Goal: Information Seeking & Learning: Find specific fact

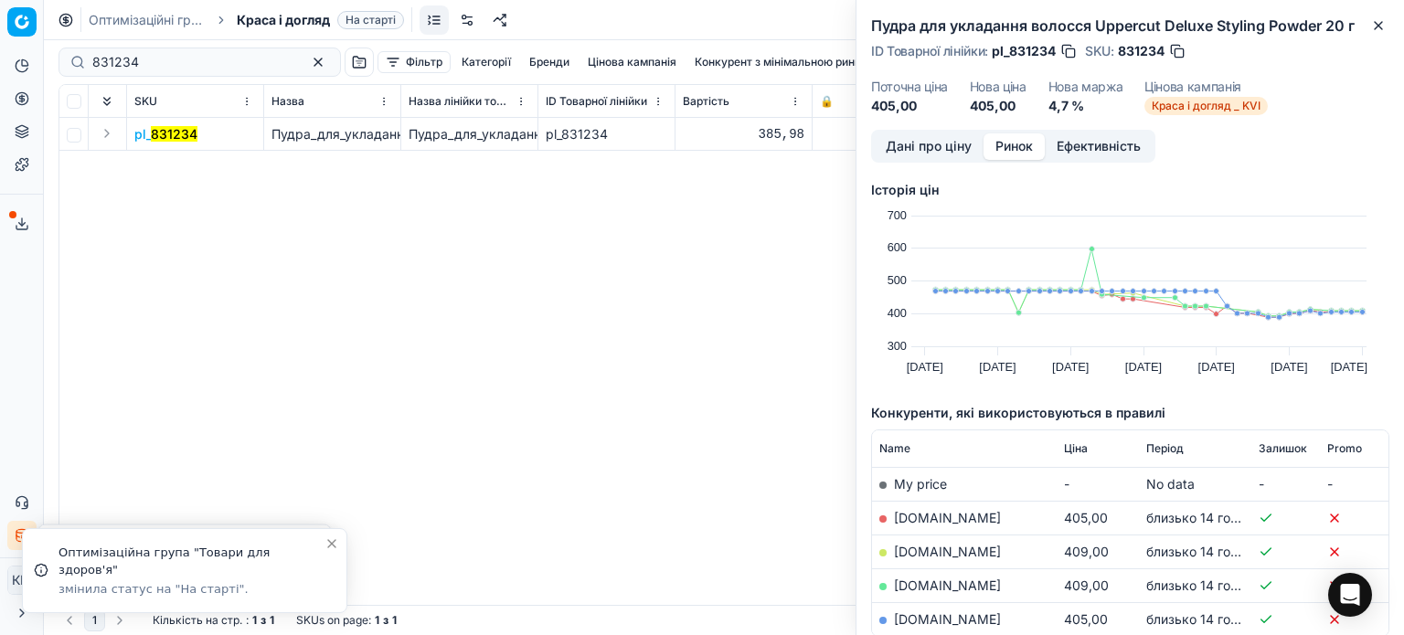
scroll to position [0, 7]
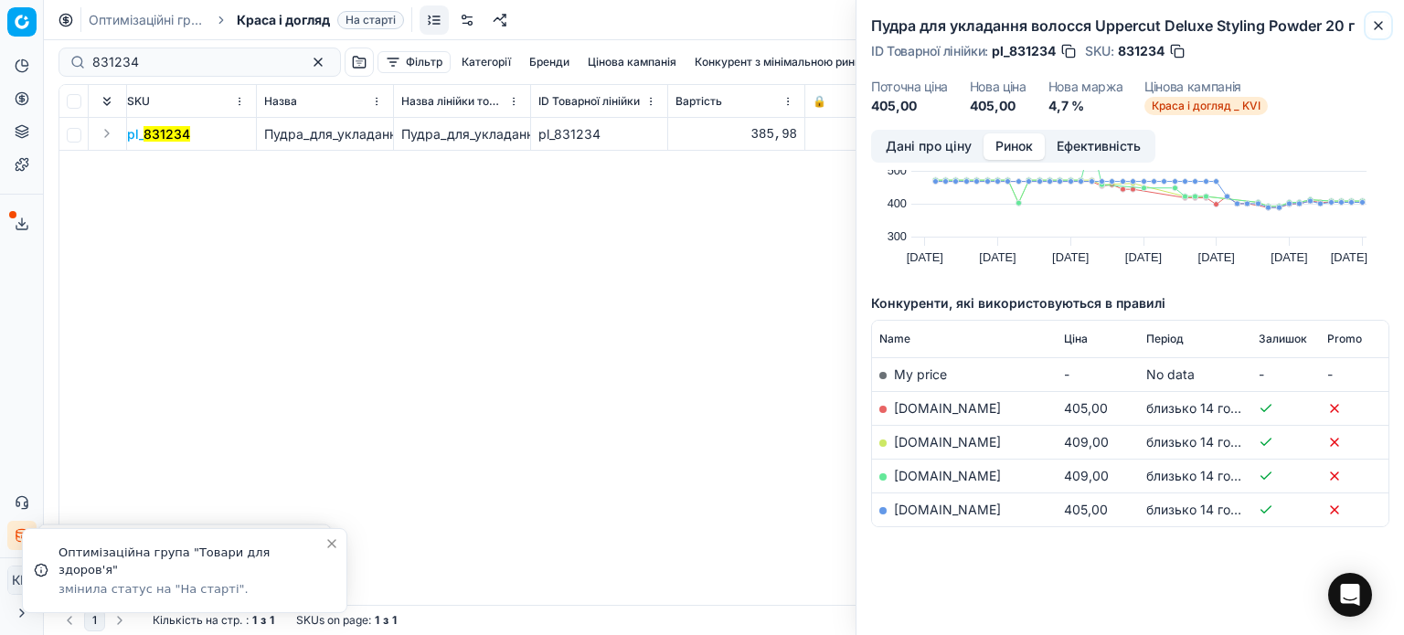
click at [1370, 25] on button "Close" at bounding box center [1378, 26] width 22 height 22
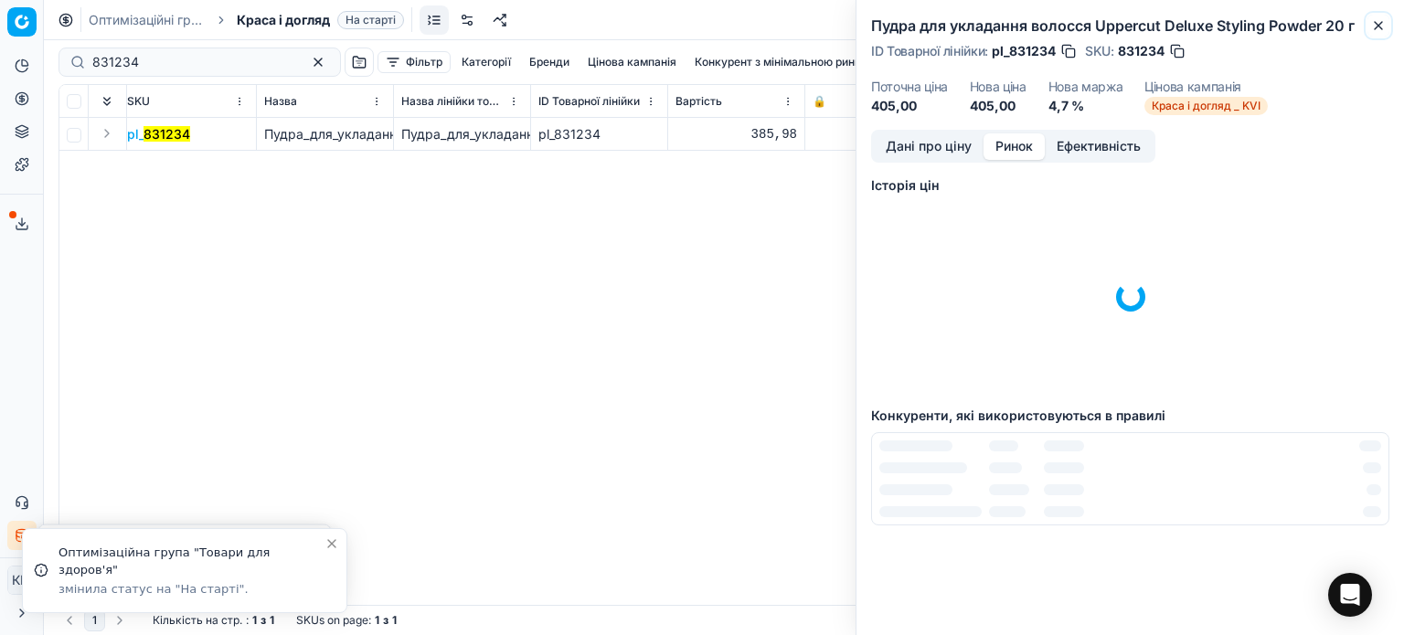
scroll to position [4, 0]
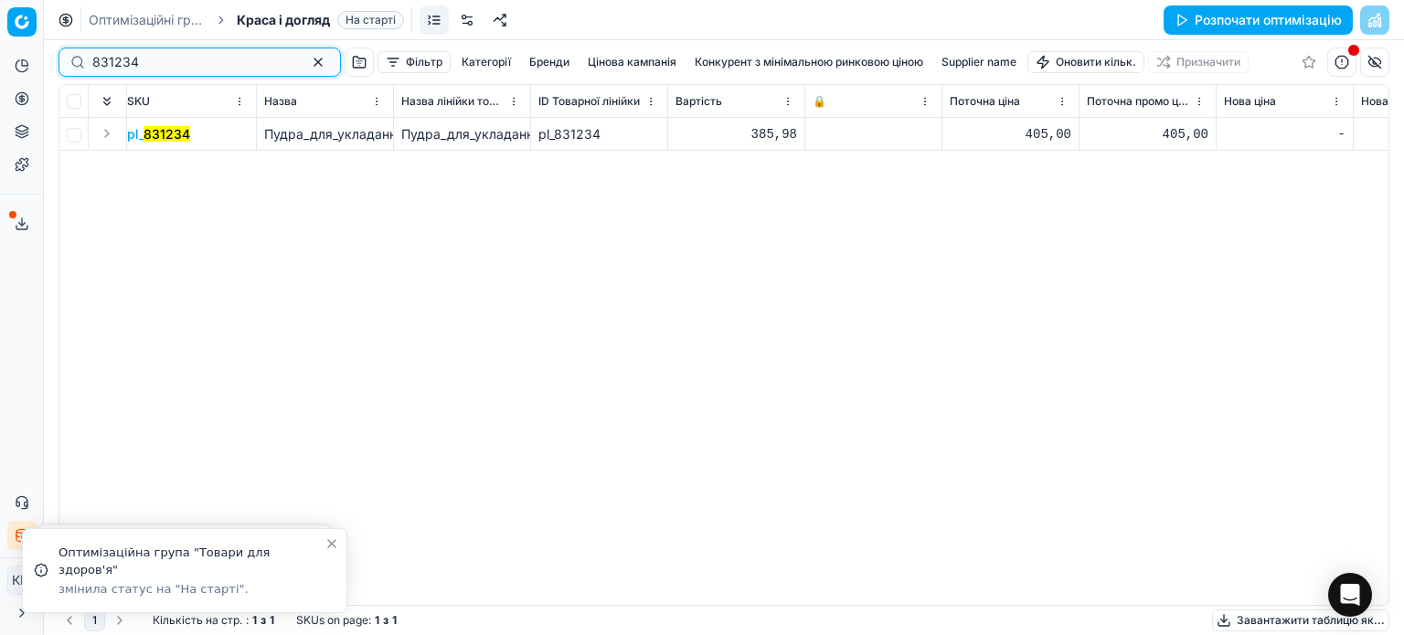
drag, startPoint x: 74, startPoint y: 68, endPoint x: 0, endPoint y: 64, distance: 74.1
click at [0, 64] on div "Pricing platform Аналітика Цінова оптимізація Асортимент продукції Шаблони Серв…" at bounding box center [702, 317] width 1404 height 635
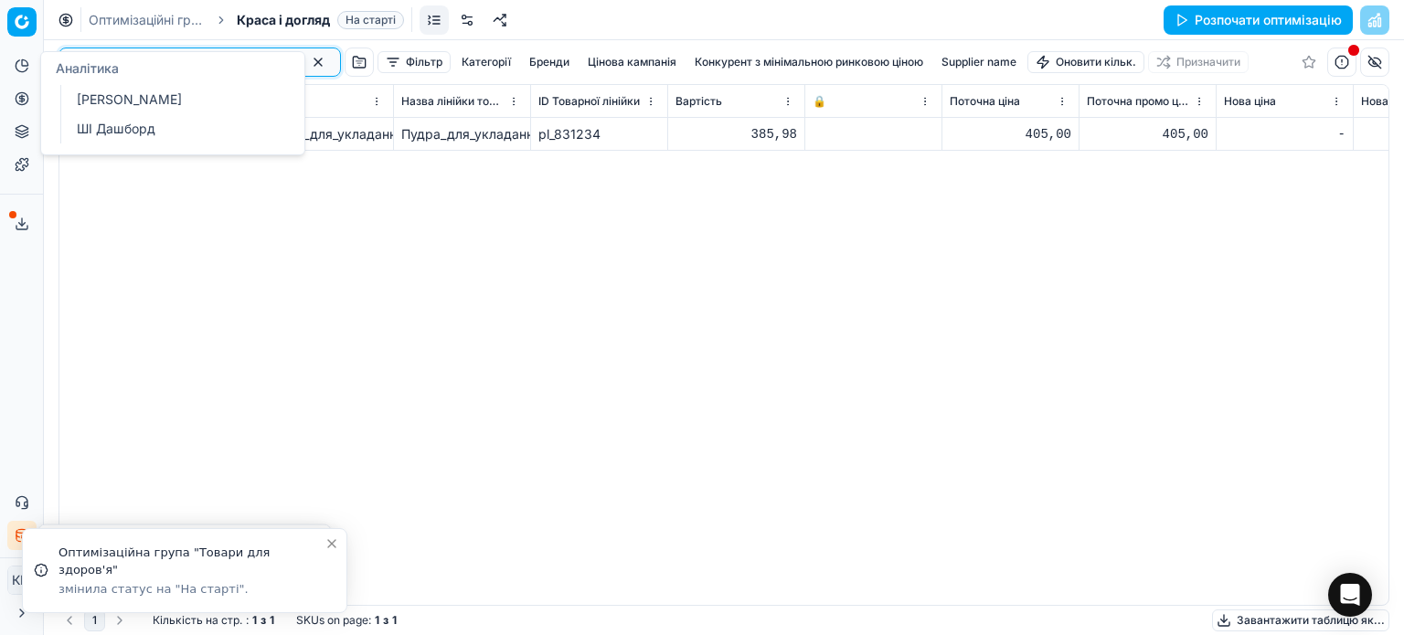
paste input "548775"
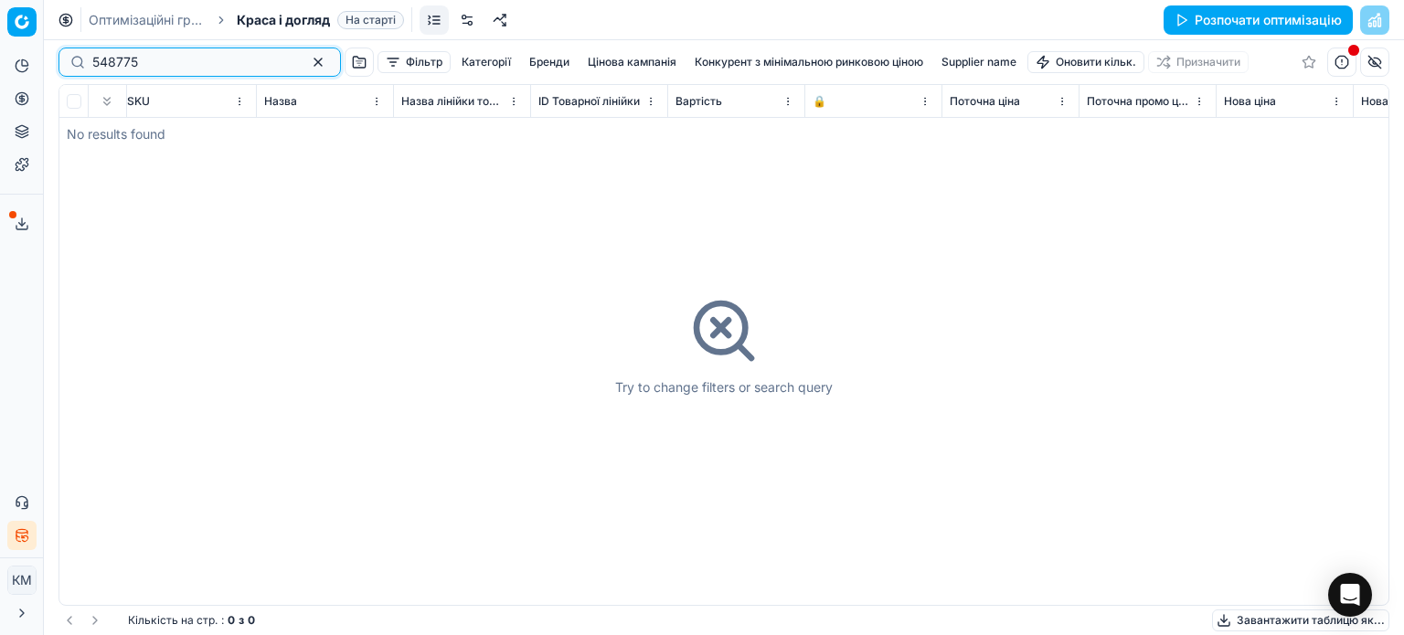
click at [96, 65] on input "548775" at bounding box center [192, 62] width 200 height 18
type input "548775"
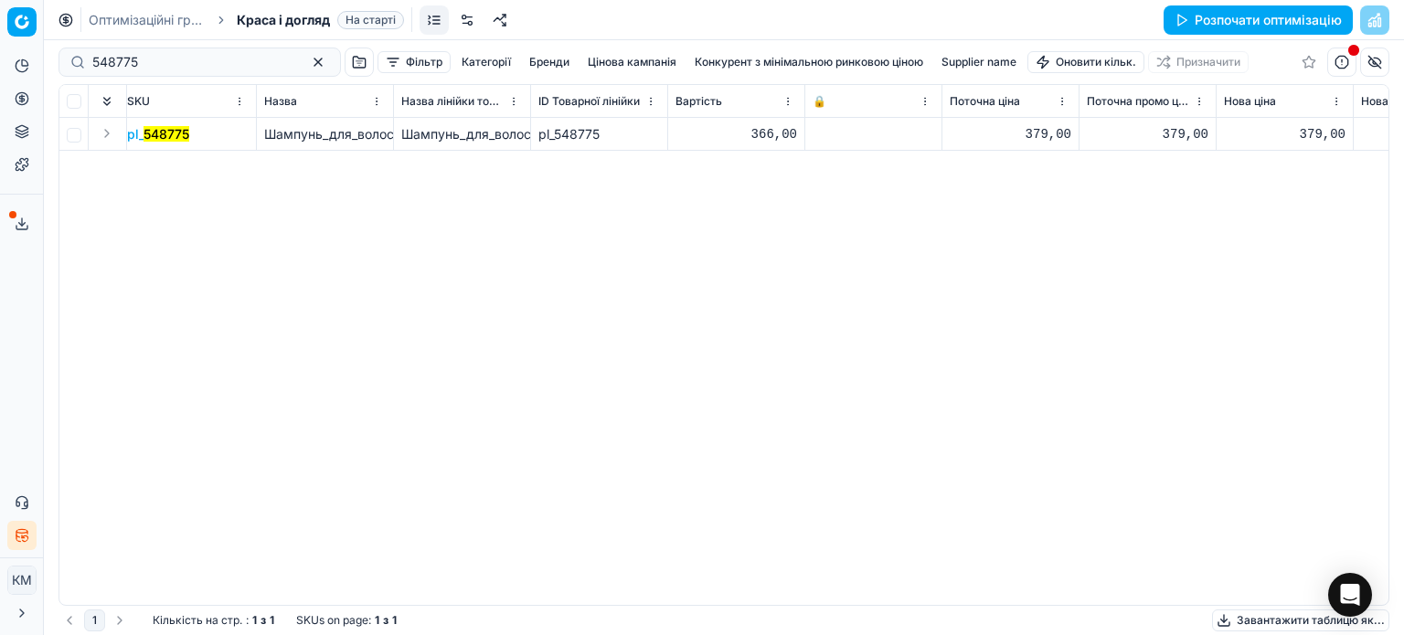
click at [178, 134] on mark "548775" at bounding box center [166, 134] width 46 height 16
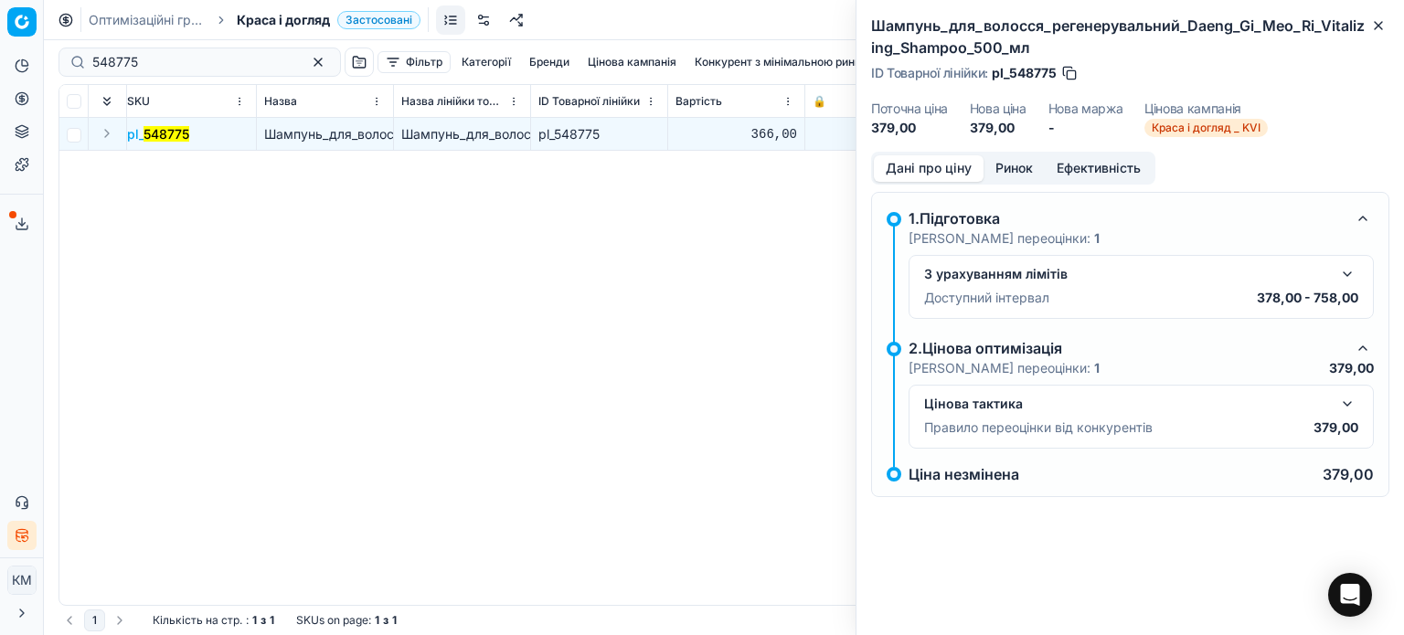
click at [1004, 173] on button "Ринок" at bounding box center [1013, 168] width 61 height 27
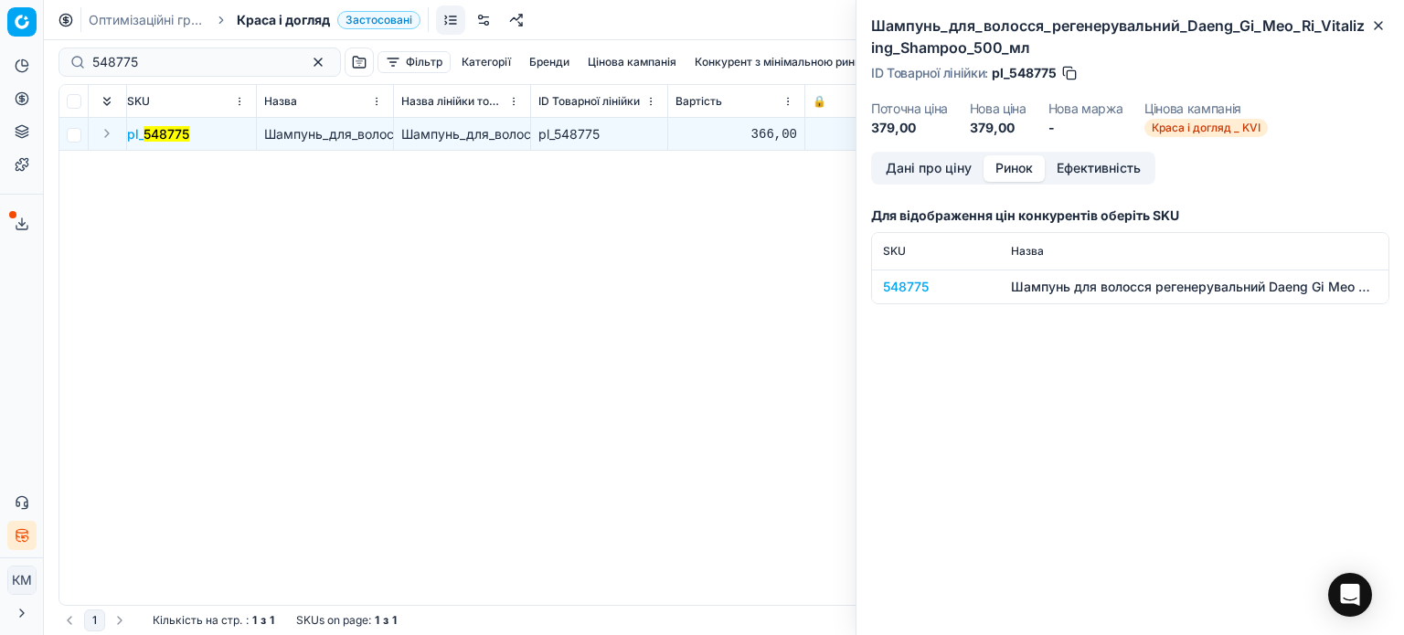
click at [912, 292] on div "548775" at bounding box center [936, 287] width 106 height 18
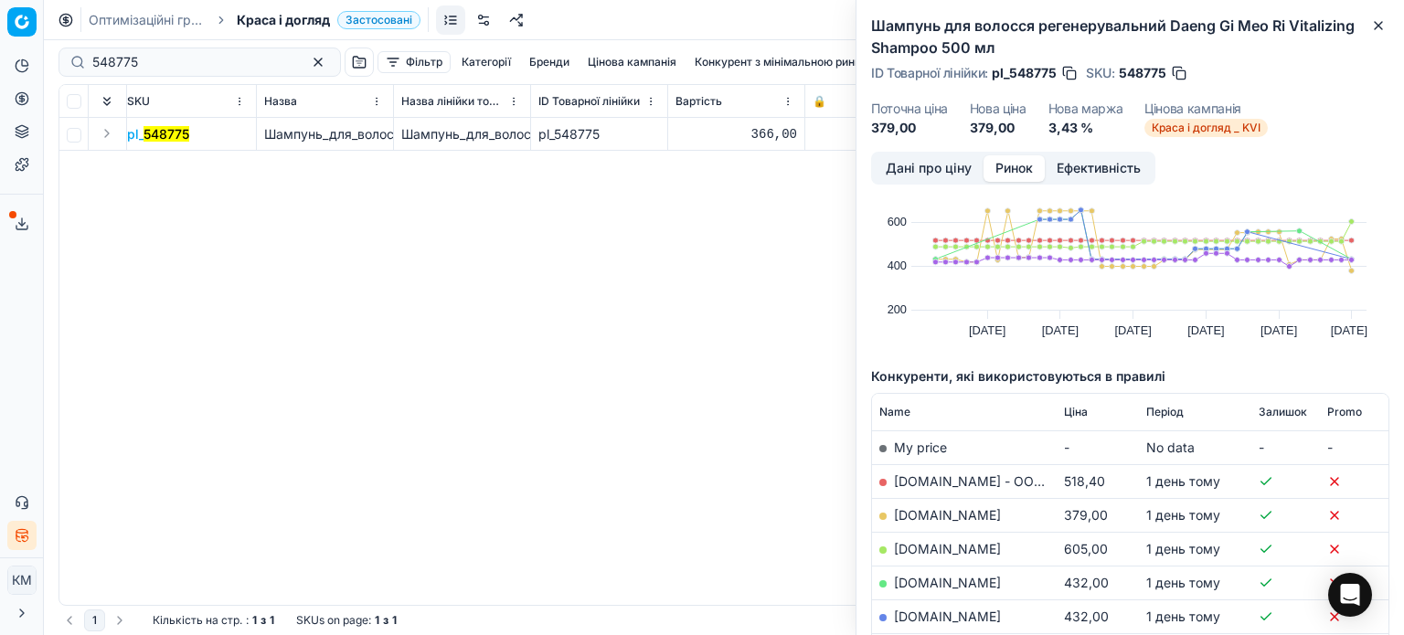
scroll to position [91, 0]
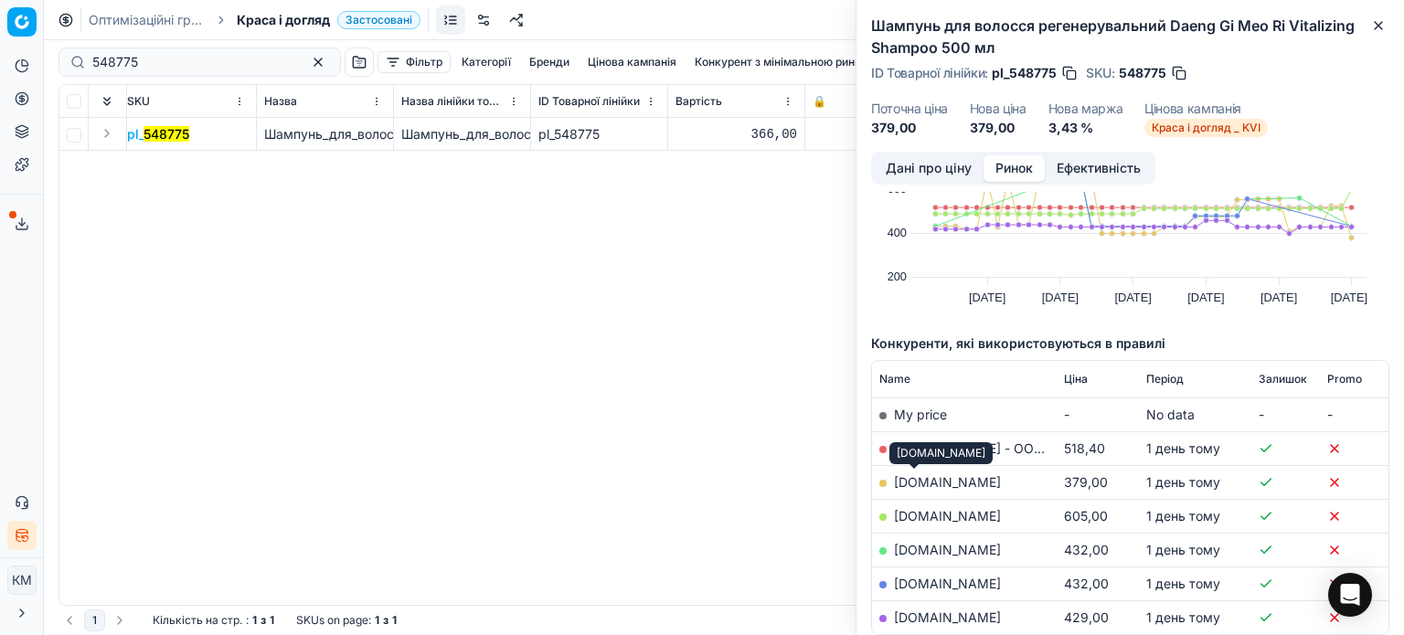
click at [916, 479] on link "[DOMAIN_NAME]" at bounding box center [947, 482] width 107 height 16
